Goal: Task Accomplishment & Management: Use online tool/utility

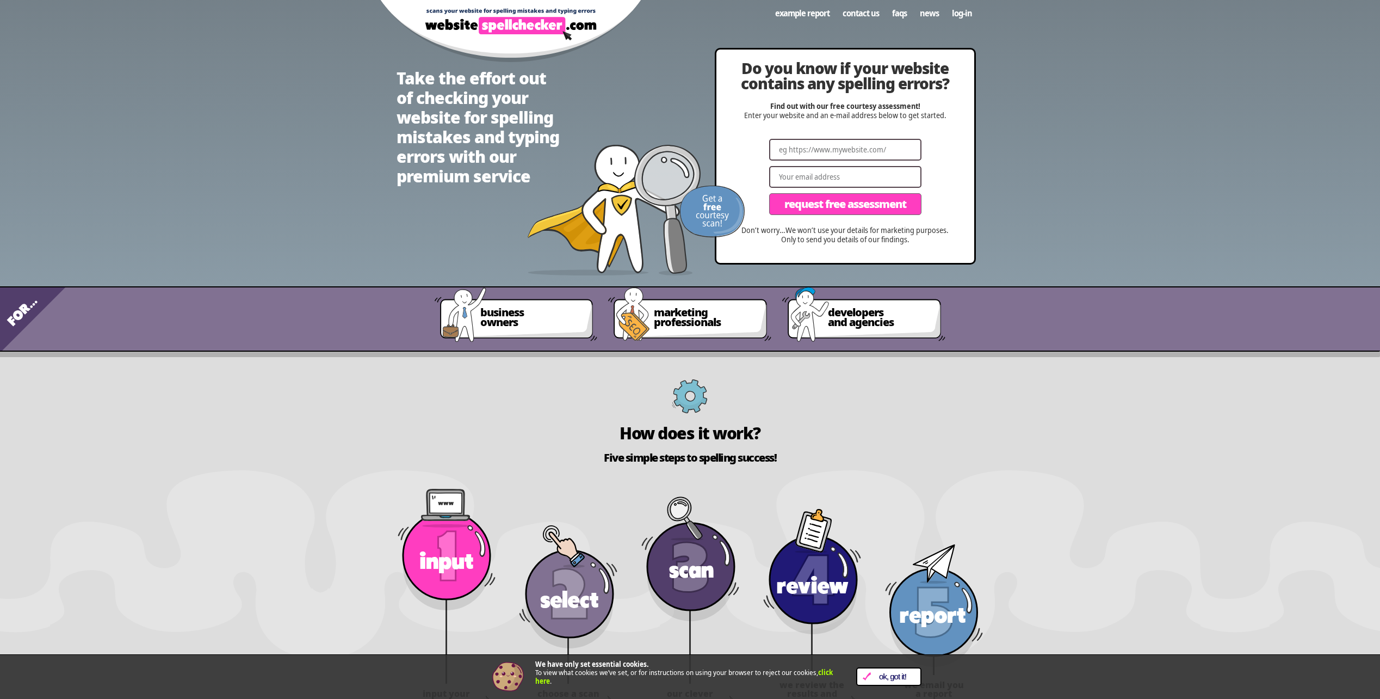
click at [907, 668] on link "OK, Got it!" at bounding box center [888, 676] width 65 height 18
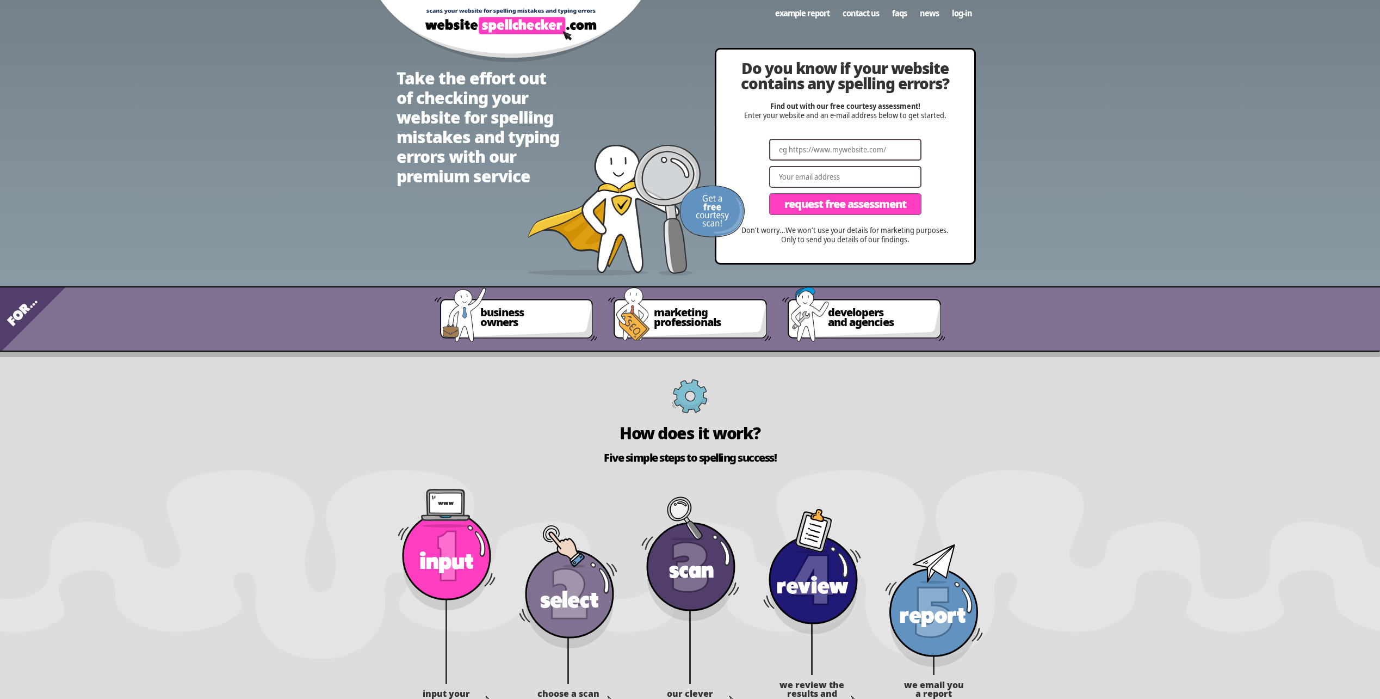
click at [826, 152] on input "Website" at bounding box center [845, 150] width 152 height 22
type input "[URL][DOMAIN_NAME]"
type input "[EMAIL_ADDRESS][DOMAIN_NAME]"
click at [951, 171] on div "Do you know if your website contains any spelling errors? Find out with our fre…" at bounding box center [845, 156] width 258 height 213
click at [861, 199] on span "Request Free Assessment" at bounding box center [845, 204] width 122 height 11
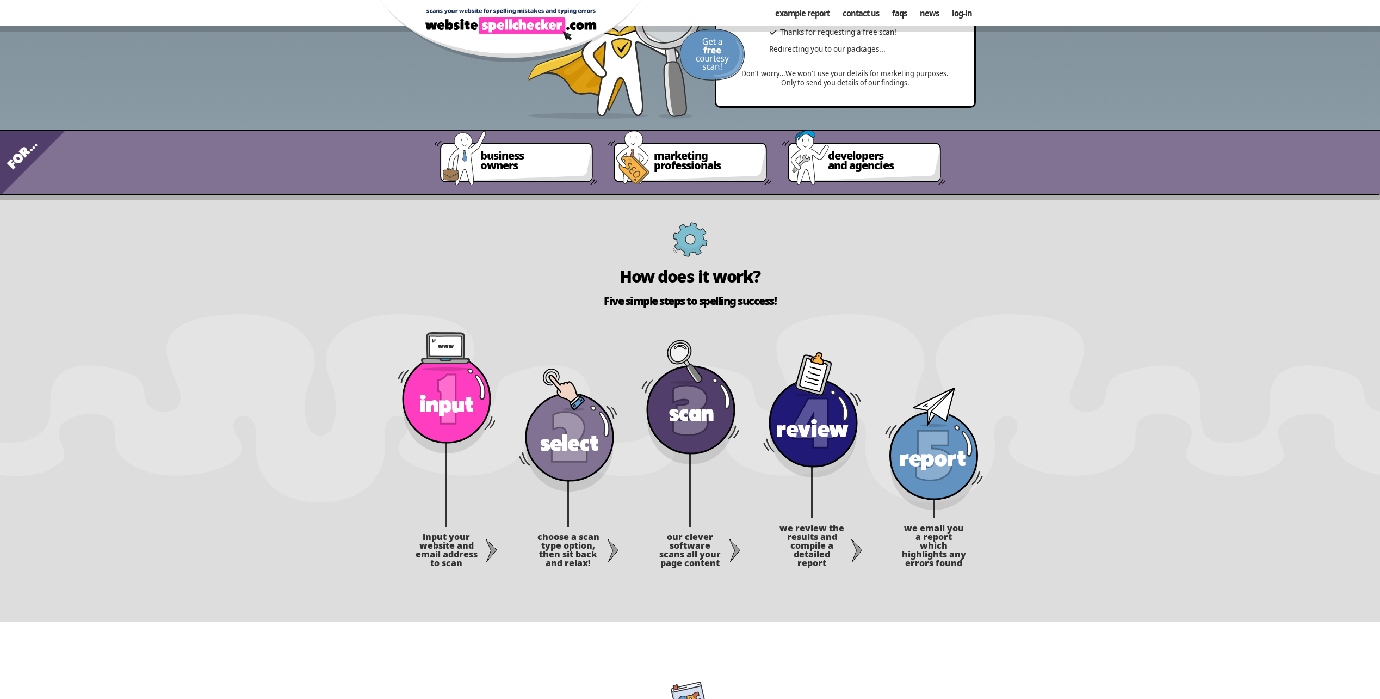
scroll to position [54, 0]
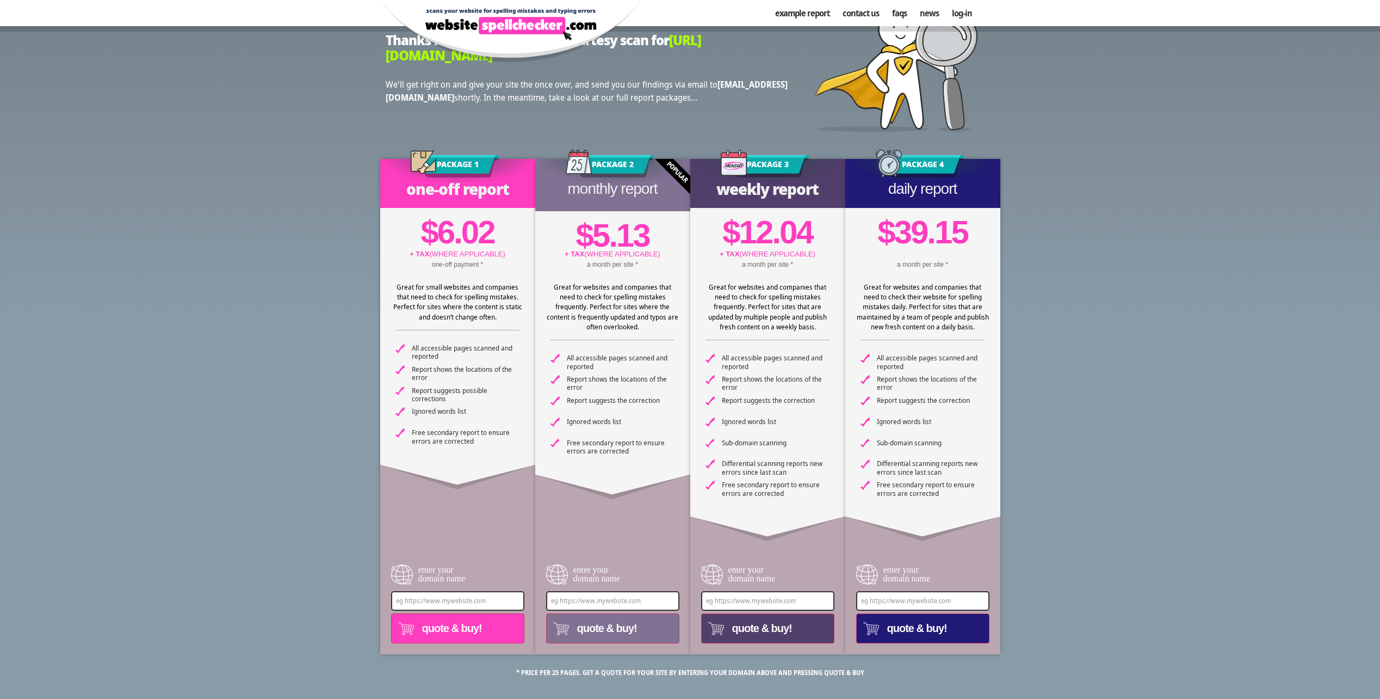
scroll to position [42, 0]
